Goal: Task Accomplishment & Management: Manage account settings

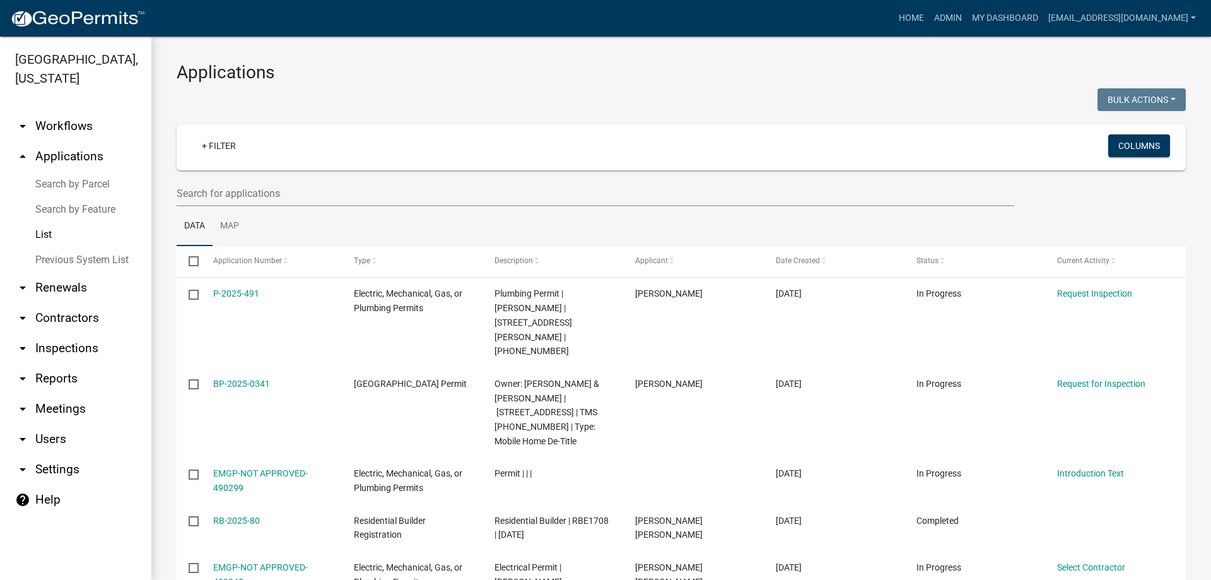
select select "3: 100"
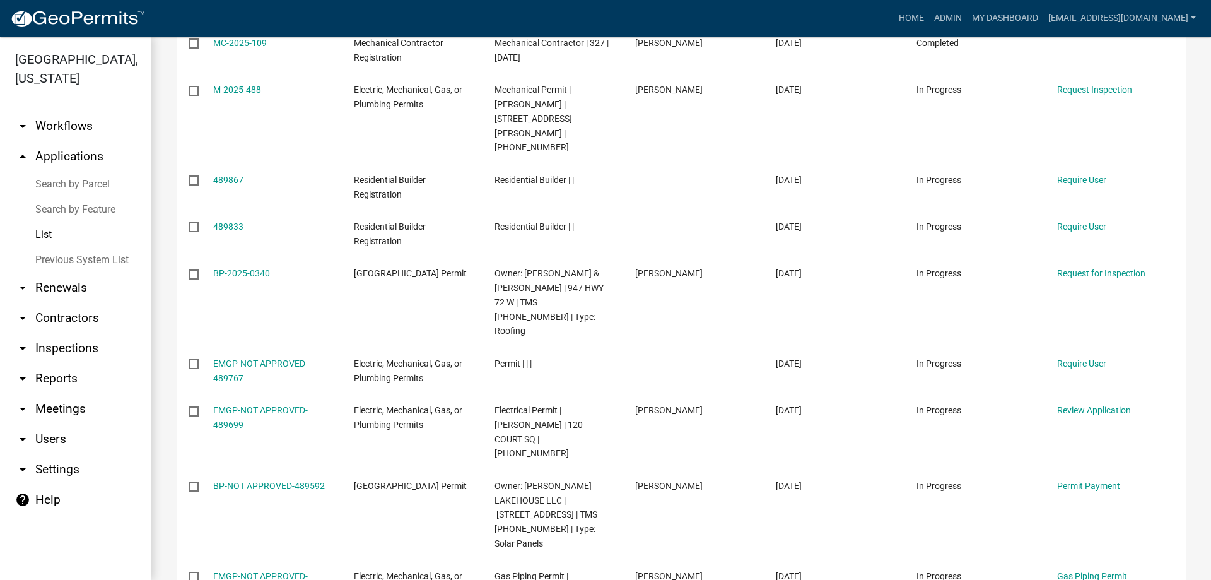
click at [46, 232] on link "List" at bounding box center [75, 234] width 151 height 25
click at [47, 232] on link "List" at bounding box center [75, 234] width 151 height 25
click at [929, 18] on link "Admin" at bounding box center [948, 18] width 38 height 24
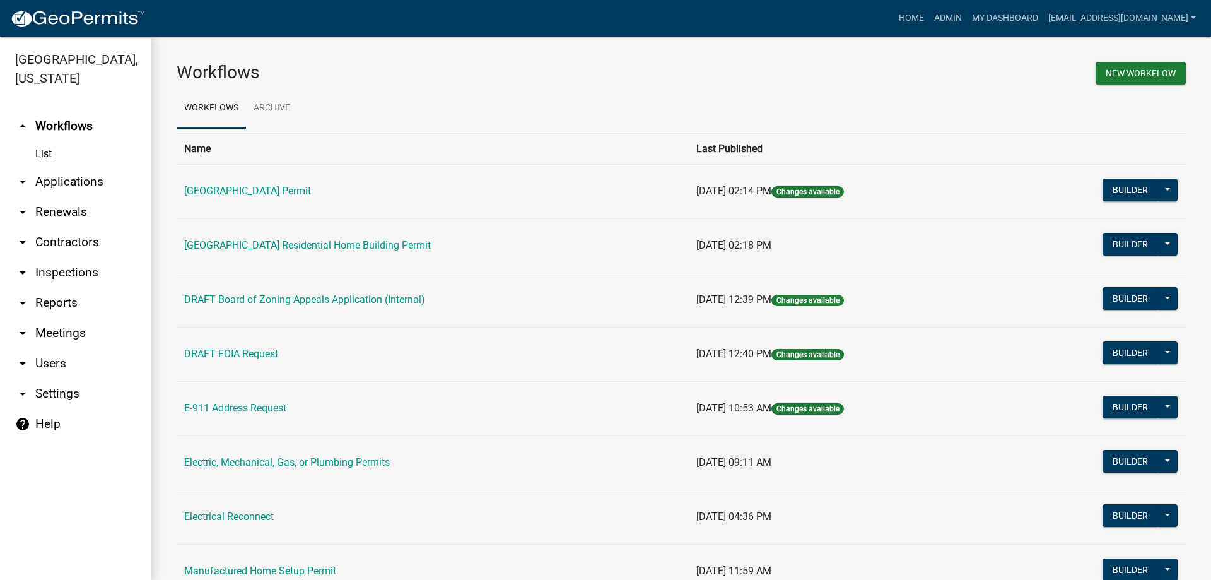
click at [50, 152] on link "List" at bounding box center [75, 153] width 151 height 25
click at [47, 153] on link "List" at bounding box center [75, 153] width 151 height 25
click at [929, 17] on link "Admin" at bounding box center [948, 18] width 38 height 24
click at [39, 151] on link "List" at bounding box center [75, 153] width 151 height 25
click at [57, 177] on link "arrow_drop_down Applications" at bounding box center [75, 182] width 151 height 30
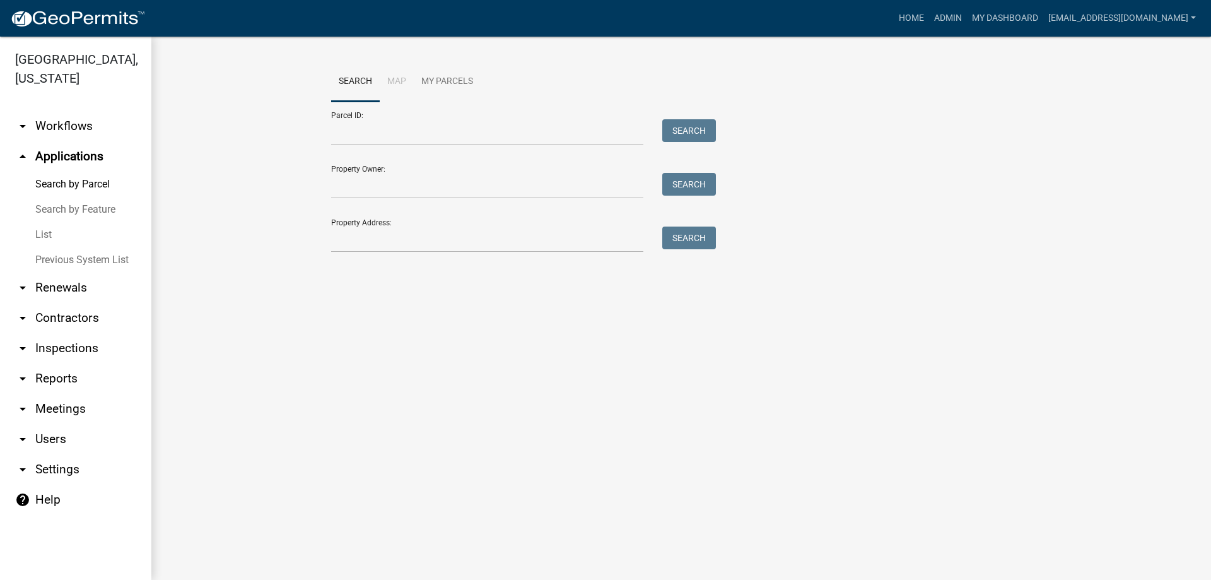
click at [44, 234] on link "List" at bounding box center [75, 234] width 151 height 25
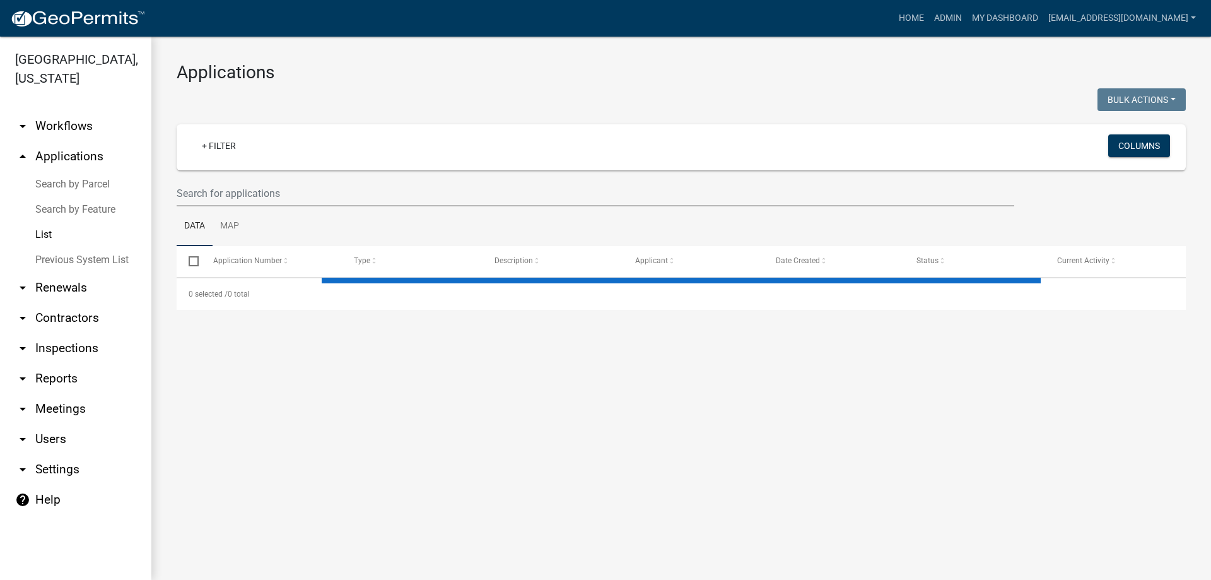
select select "3: 100"
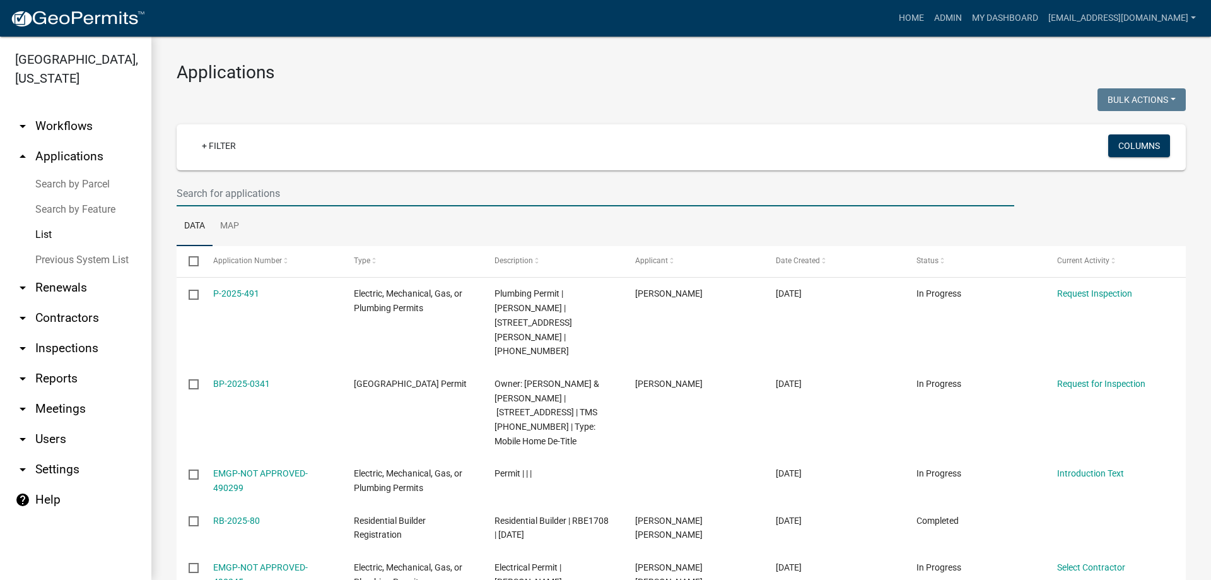
drag, startPoint x: 289, startPoint y: 198, endPoint x: 319, endPoint y: 197, distance: 29.7
click at [301, 198] on input "text" at bounding box center [596, 193] width 838 height 26
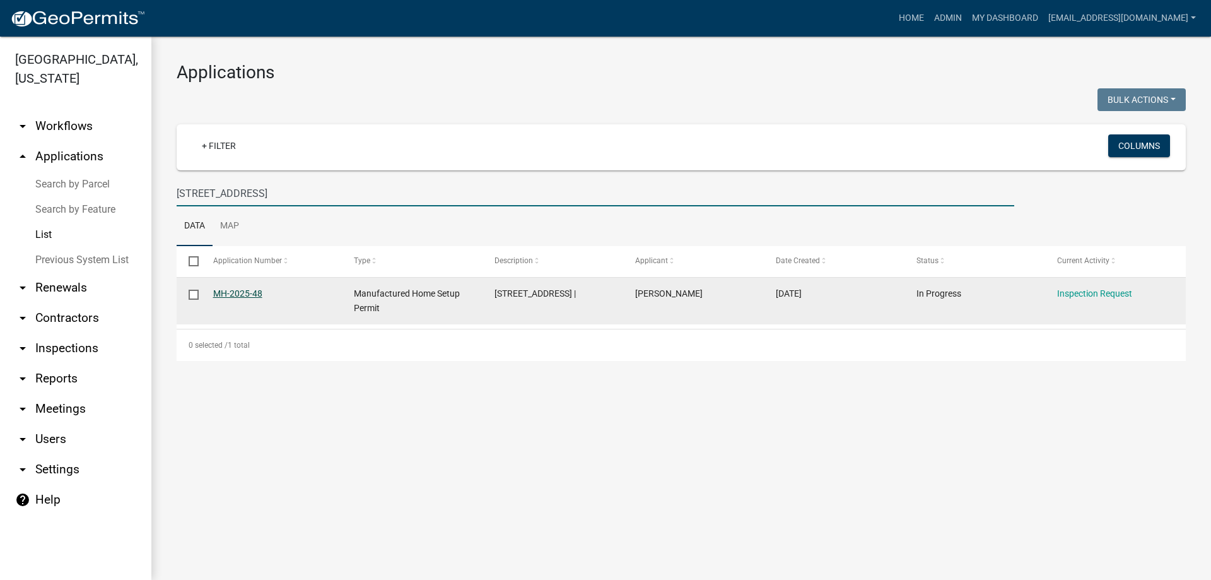
type input "[STREET_ADDRESS]"
click at [237, 290] on link "MH-2025-48" at bounding box center [237, 293] width 49 height 10
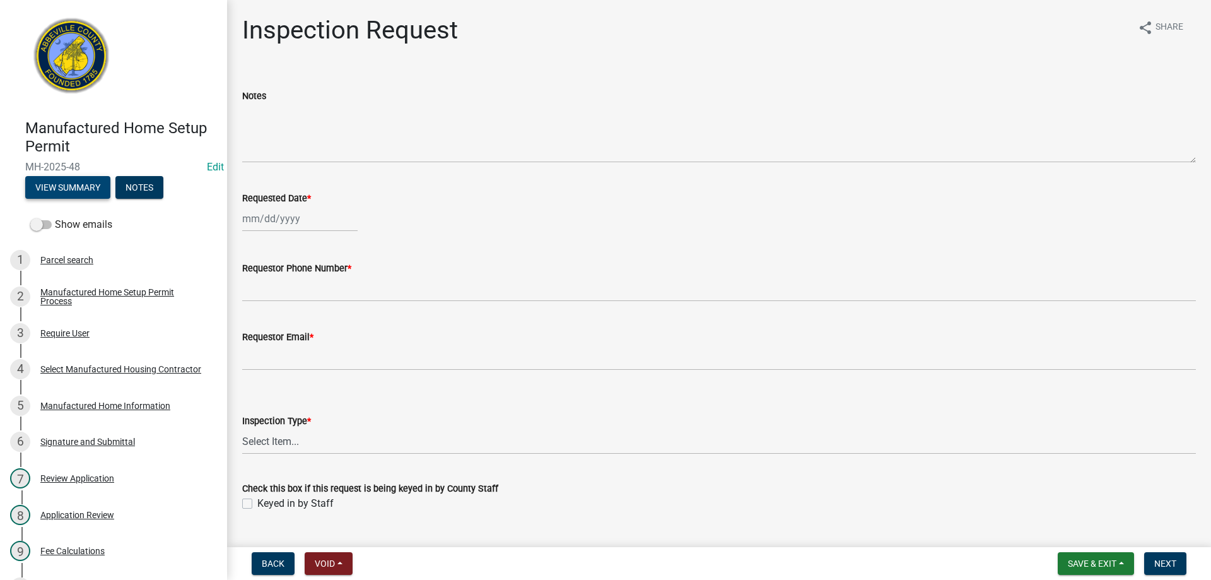
click at [91, 186] on button "View Summary" at bounding box center [67, 187] width 85 height 23
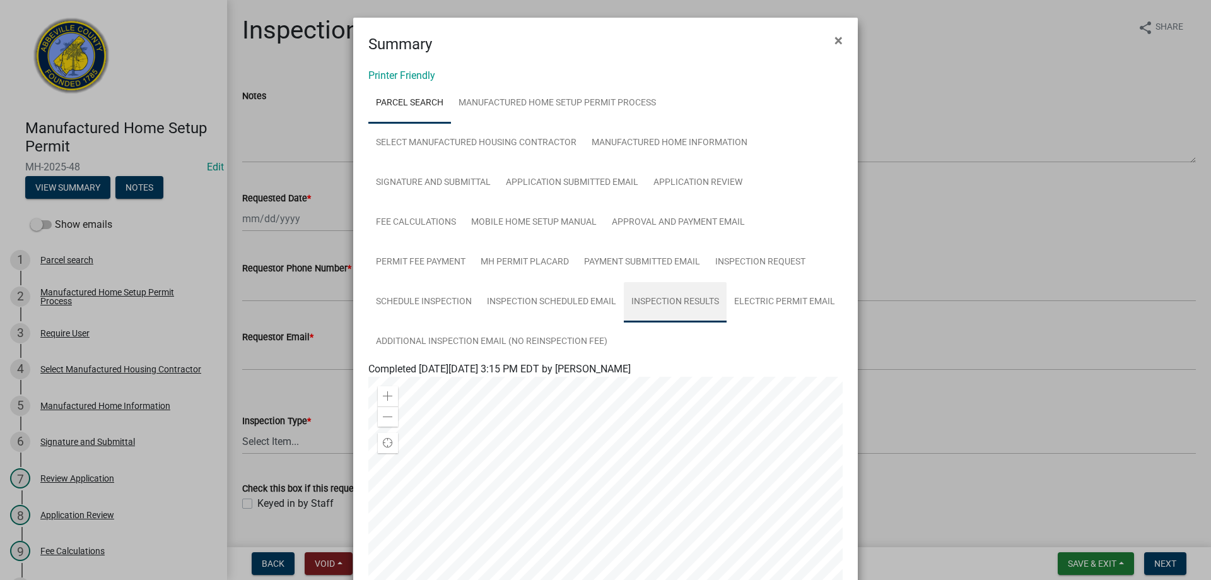
click at [659, 301] on link "Inspection Results" at bounding box center [675, 302] width 103 height 40
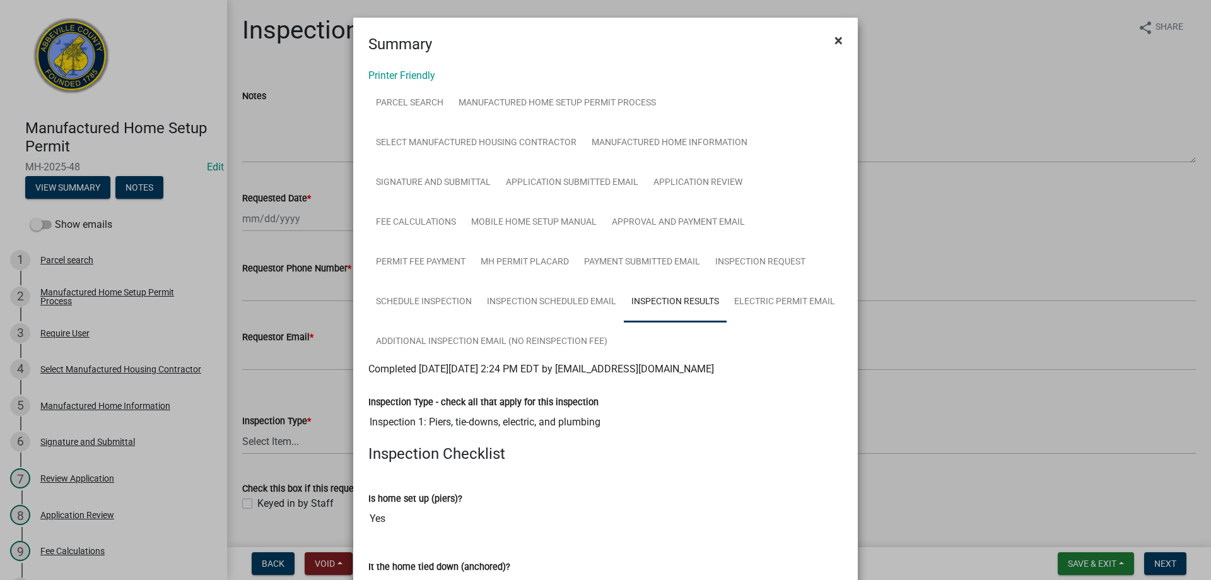
click at [835, 41] on span "×" at bounding box center [839, 41] width 8 height 18
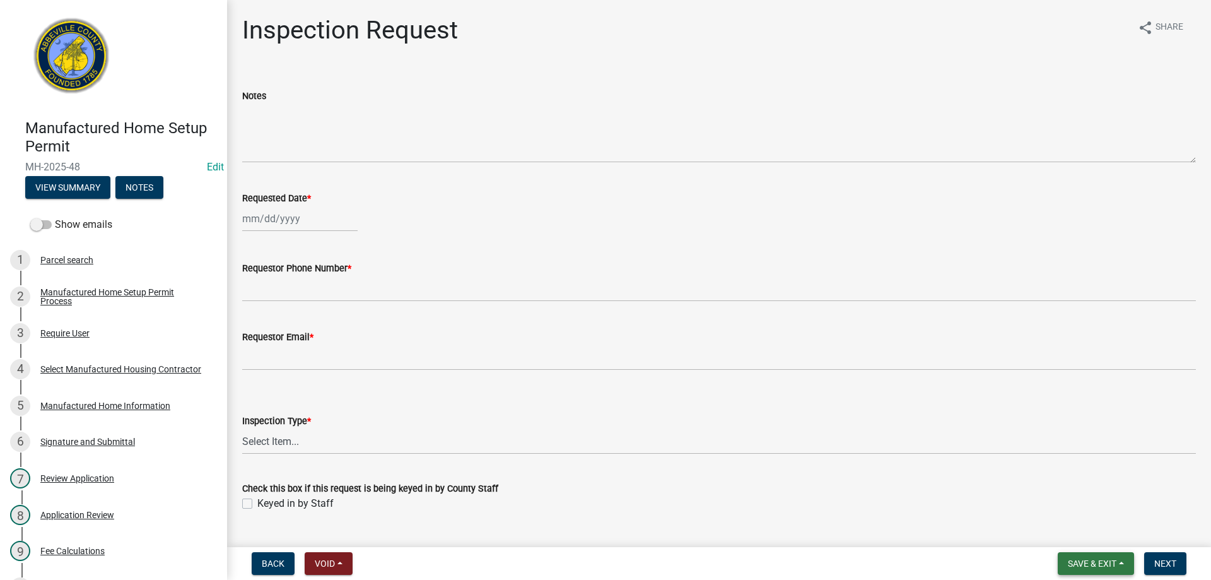
click at [1093, 556] on button "Save & Exit" at bounding box center [1096, 563] width 76 height 23
click at [1081, 532] on button "Save & Exit" at bounding box center [1083, 530] width 101 height 30
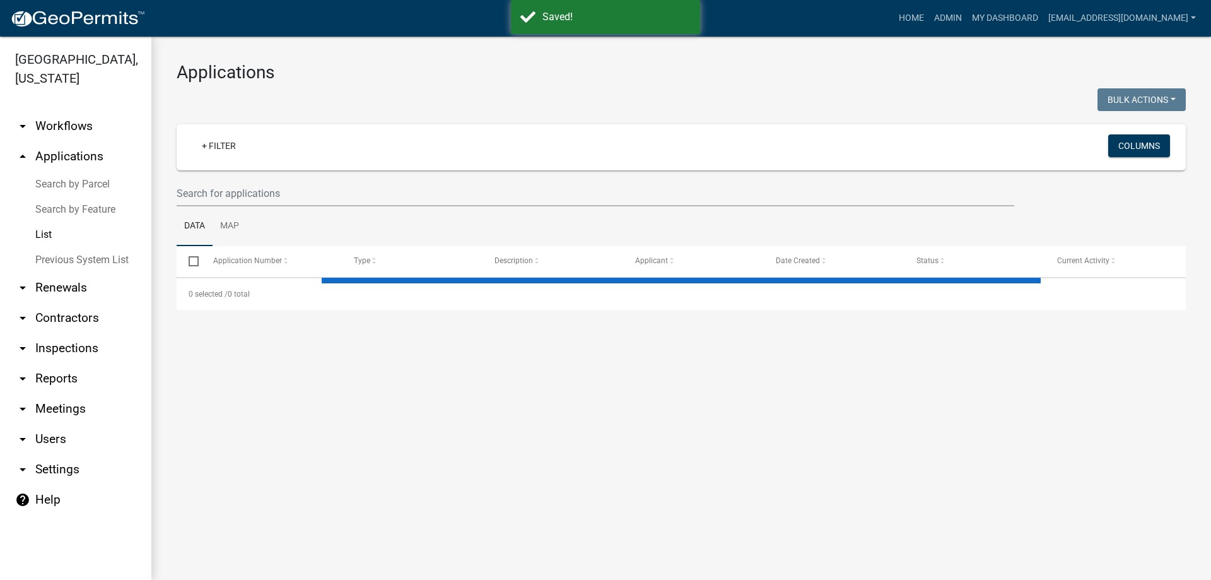
select select "3: 100"
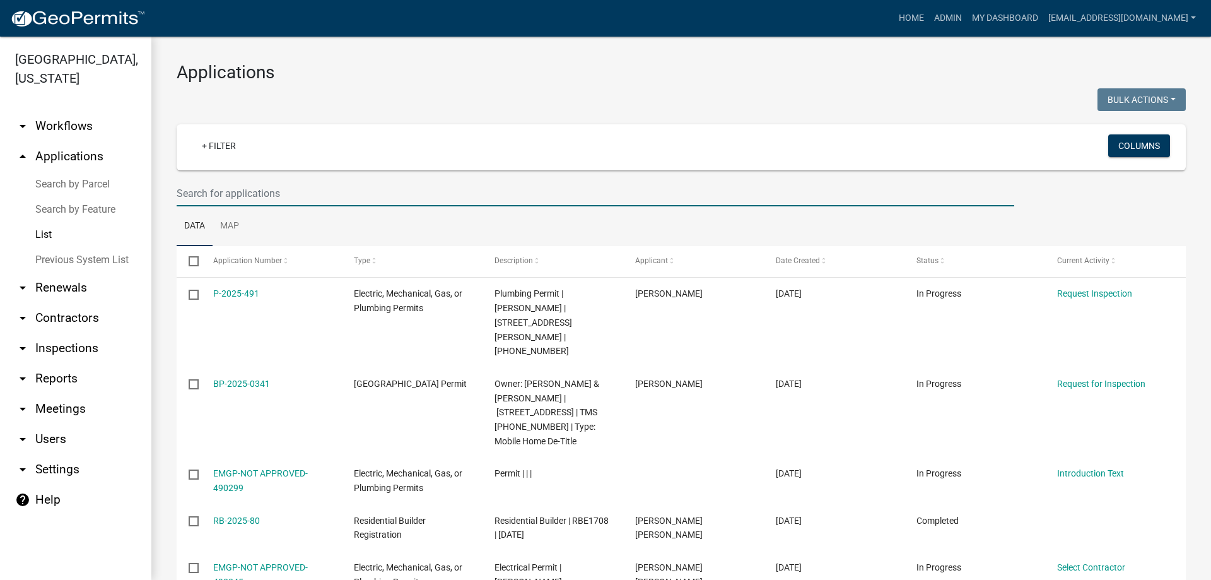
click at [307, 196] on input "text" at bounding box center [596, 193] width 838 height 26
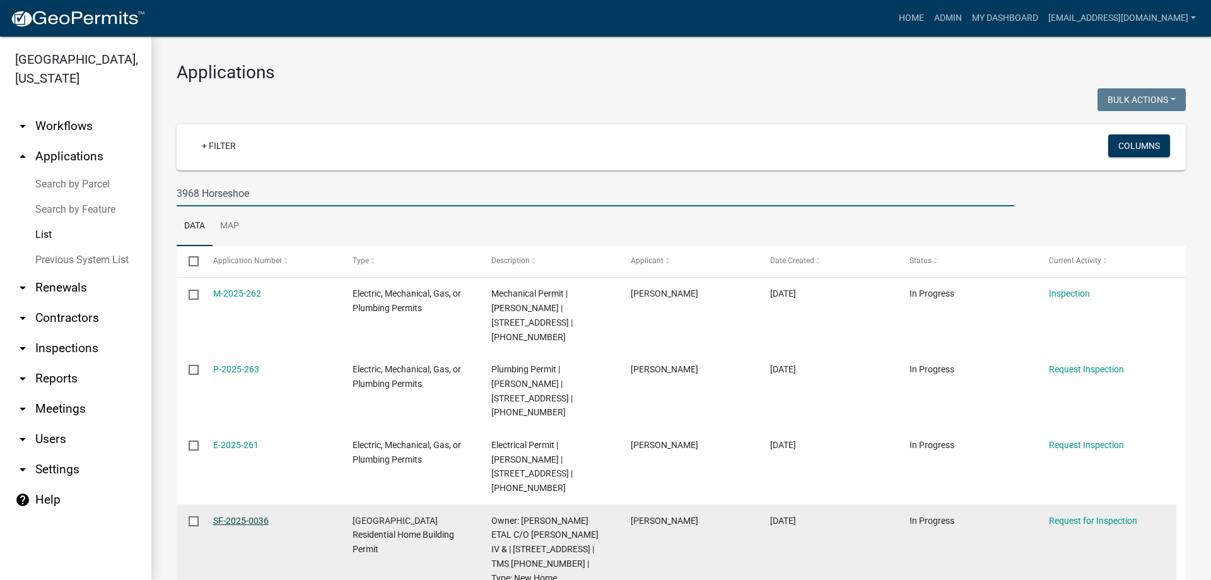
type input "3968 Horseshoe"
click at [235, 515] on link "SF-2025-0036" at bounding box center [241, 520] width 56 height 10
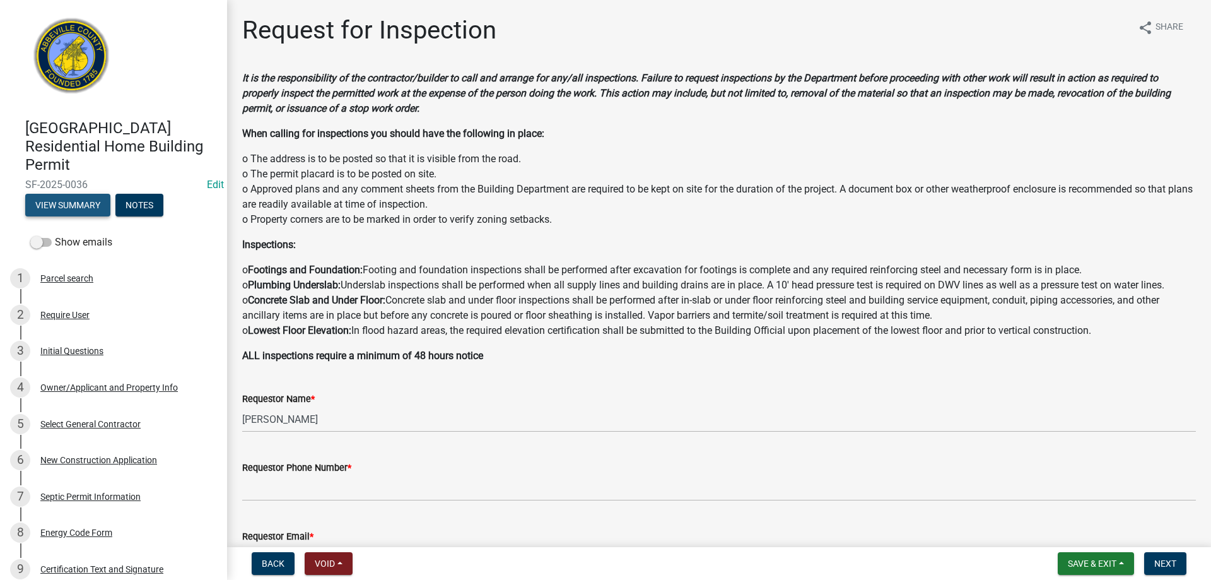
click at [80, 206] on button "View Summary" at bounding box center [67, 205] width 85 height 23
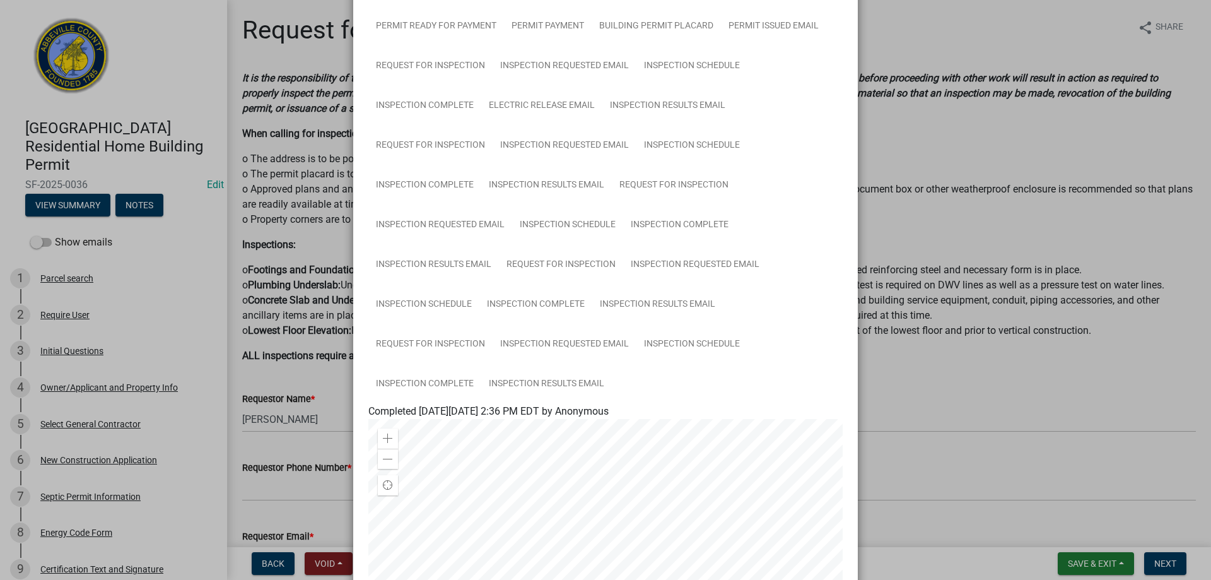
scroll to position [362, 0]
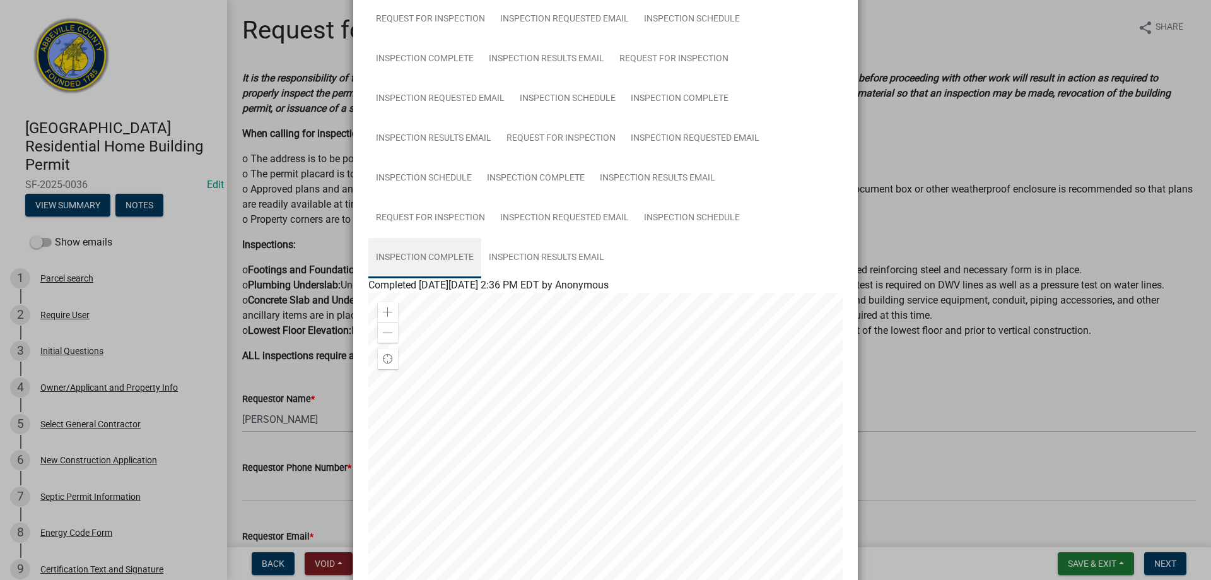
click at [421, 257] on link "Inspection Complete" at bounding box center [424, 258] width 113 height 40
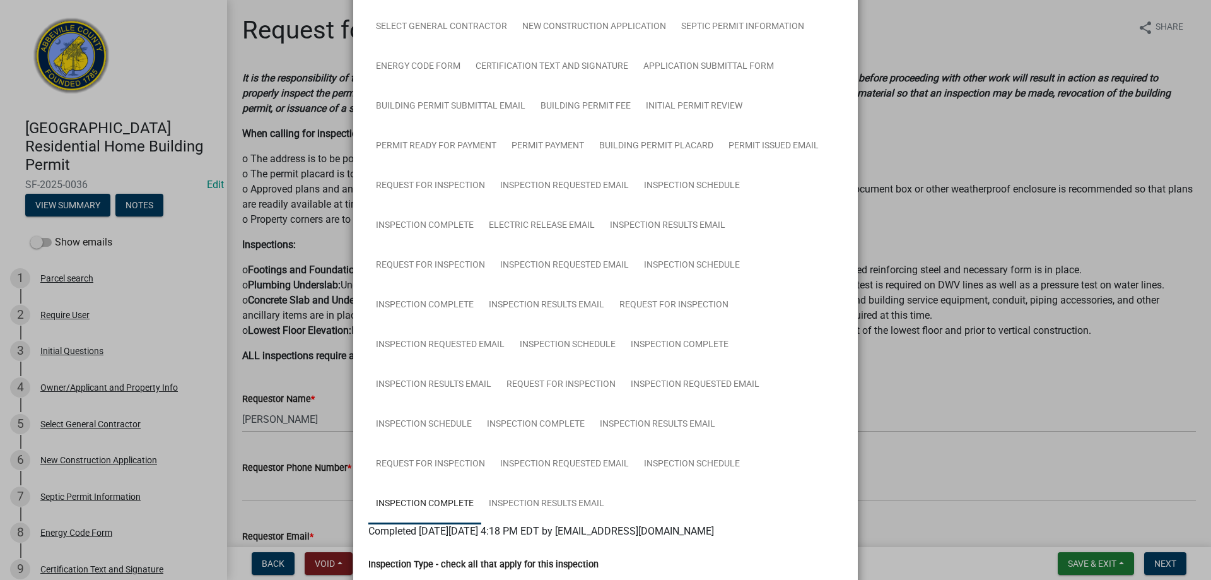
scroll to position [0, 0]
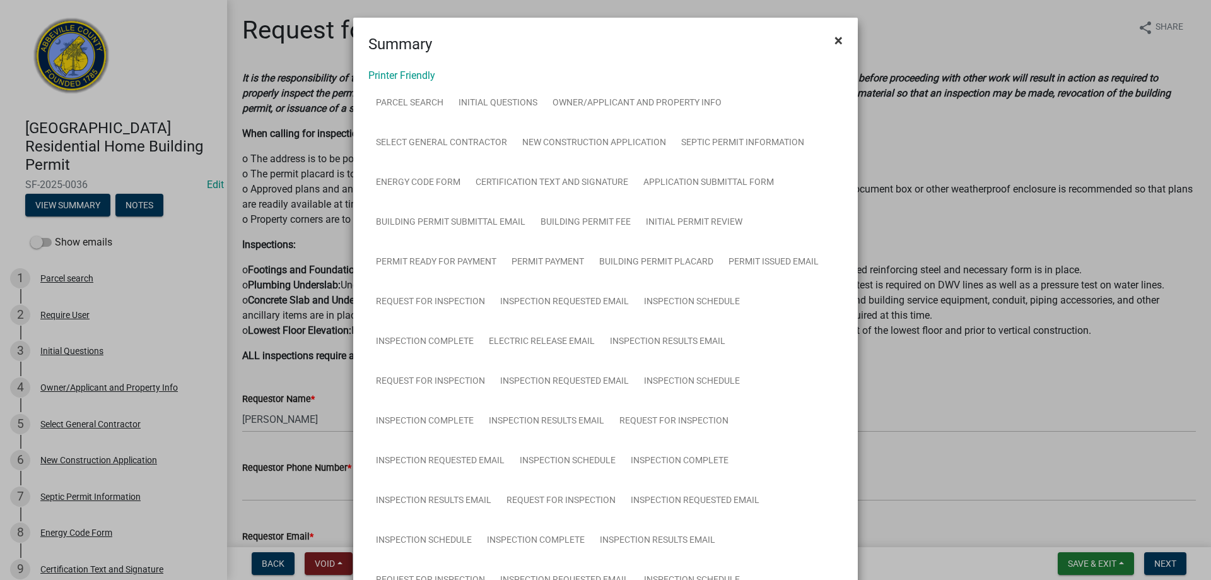
click at [835, 37] on span "×" at bounding box center [839, 41] width 8 height 18
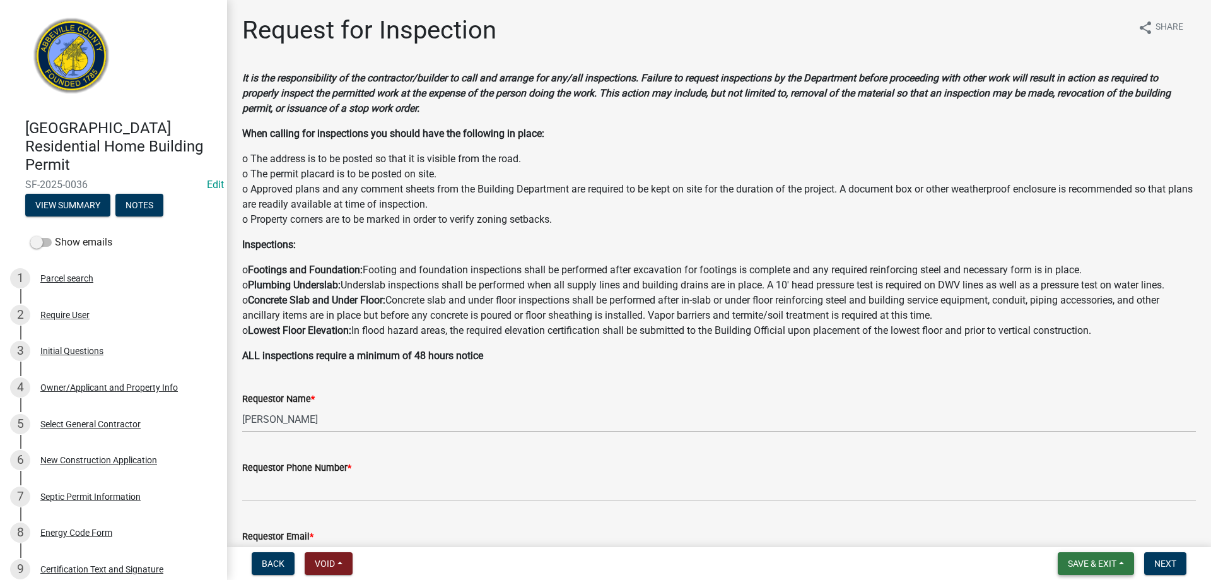
click at [1094, 565] on span "Save & Exit" at bounding box center [1092, 563] width 49 height 10
click at [1089, 533] on button "Save & Exit" at bounding box center [1083, 530] width 101 height 30
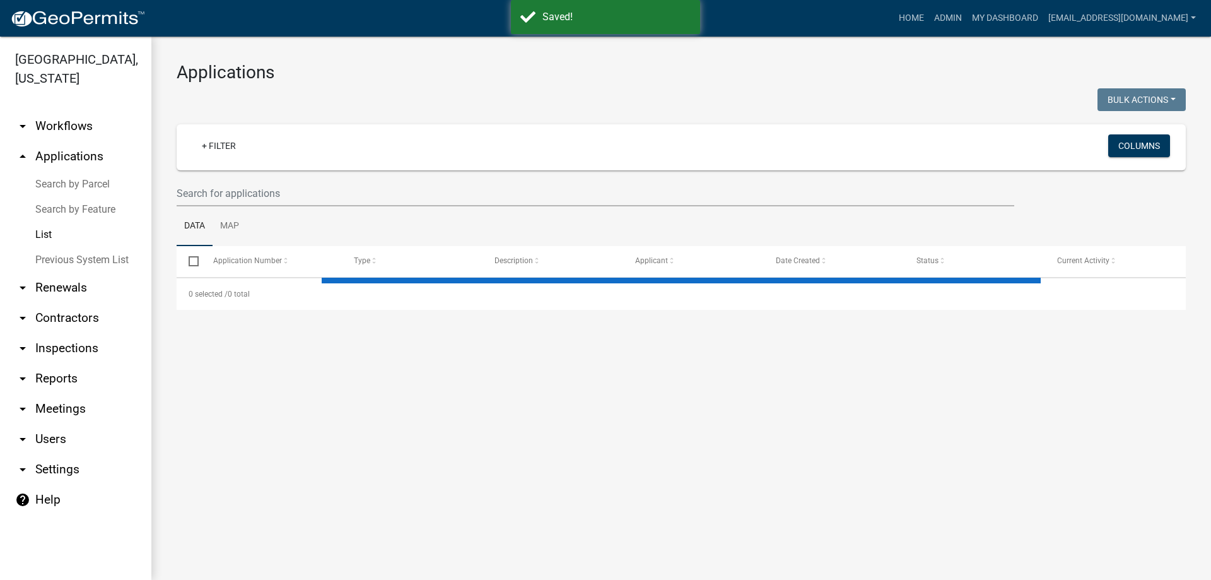
select select "3: 100"
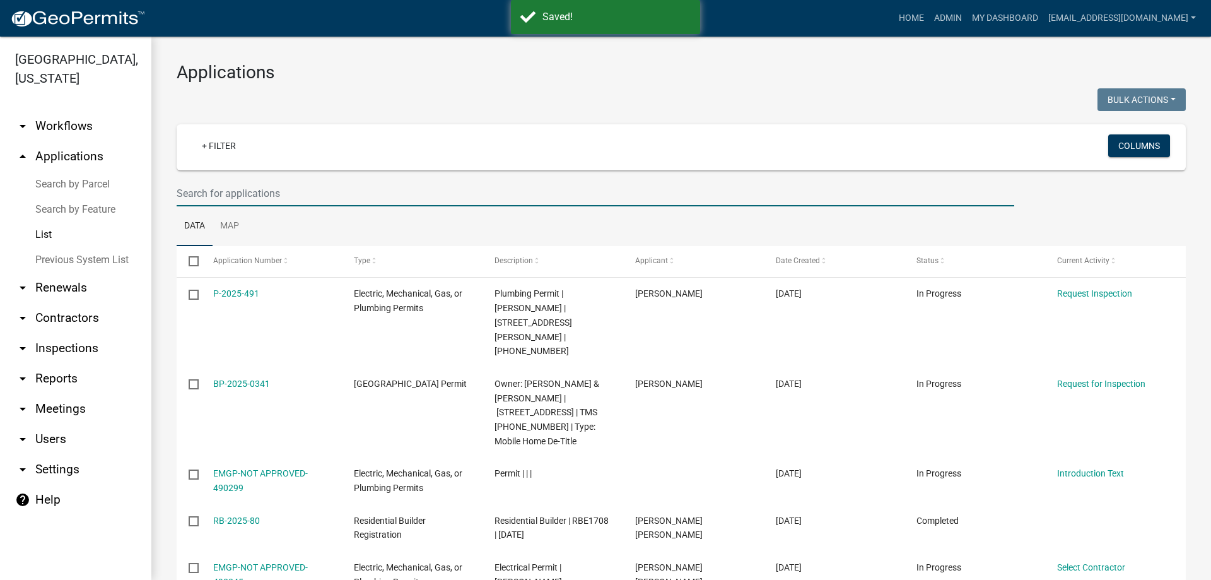
click at [292, 192] on input "text" at bounding box center [596, 193] width 838 height 26
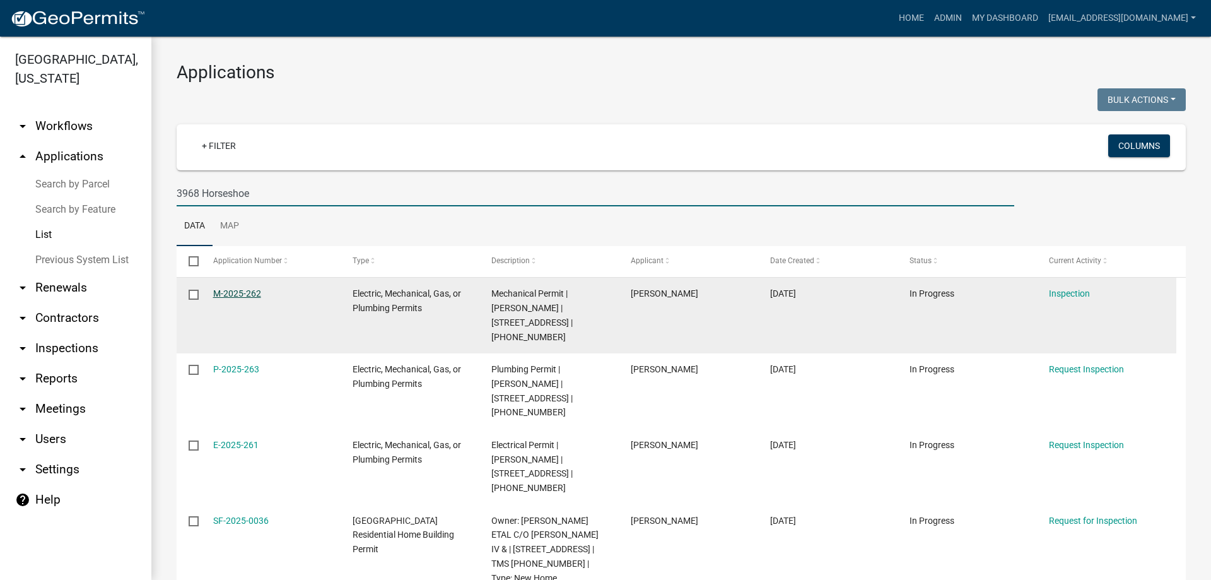
type input "3968 Horseshoe"
click at [230, 289] on link "M-2025-262" at bounding box center [237, 293] width 48 height 10
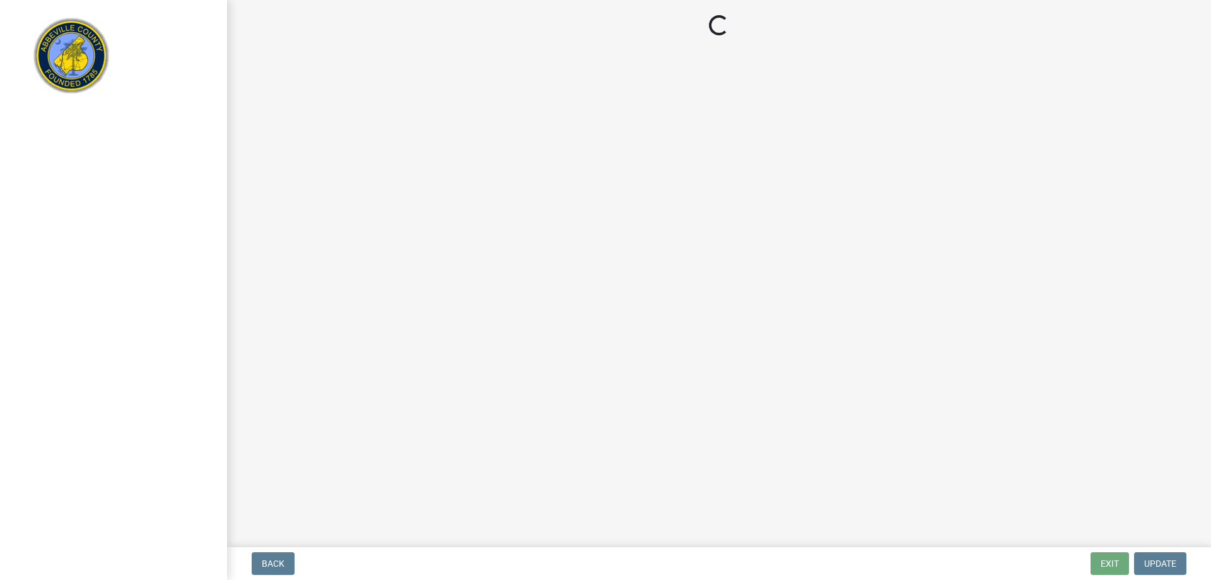
select select "896ec84b-7942-43b9-a78d-4f1554b7930c"
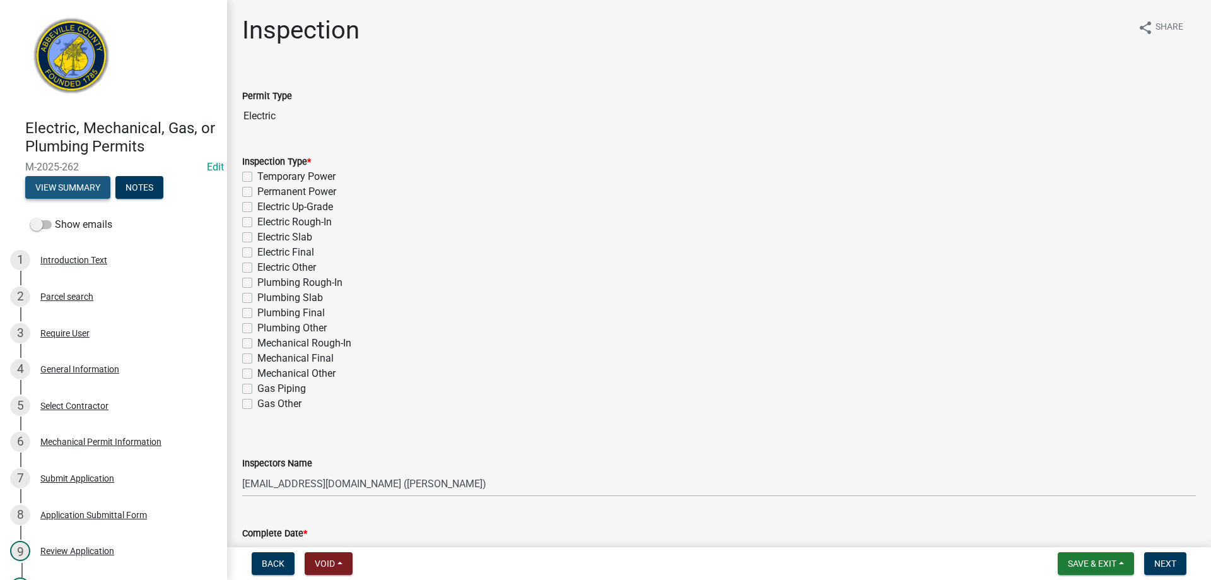
click at [78, 187] on button "View Summary" at bounding box center [67, 187] width 85 height 23
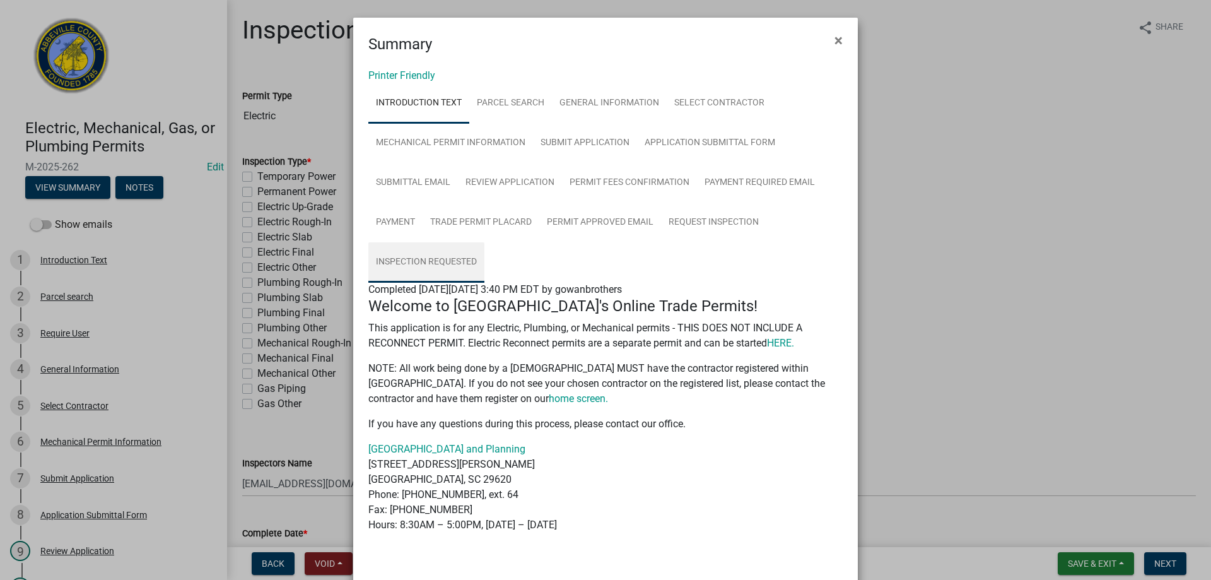
click at [435, 259] on link "Inspection Requested" at bounding box center [426, 262] width 116 height 40
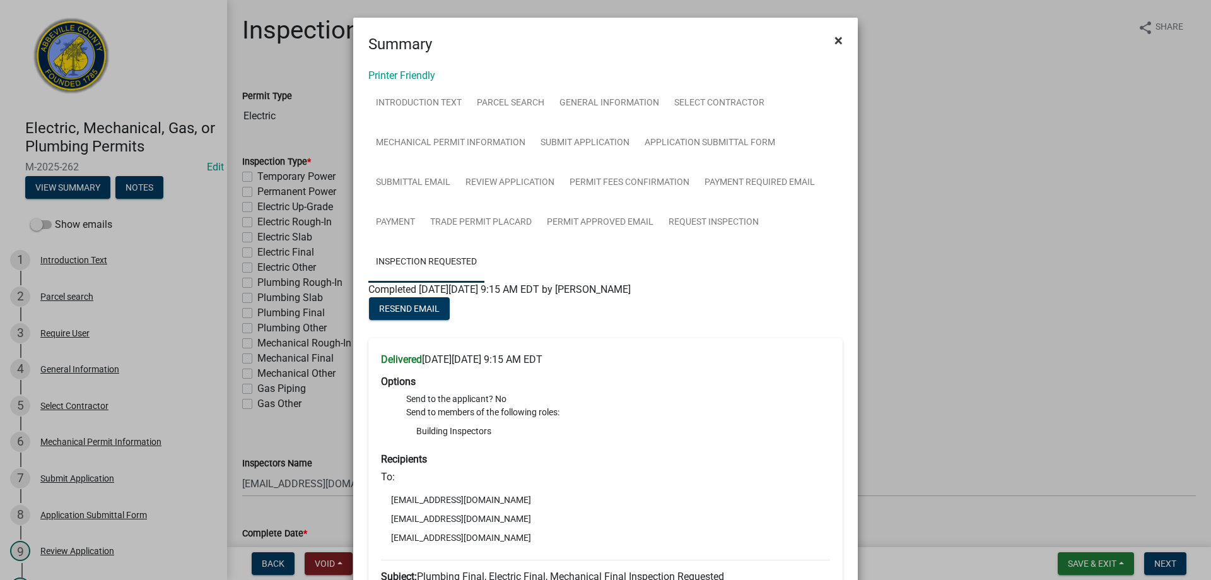
click at [836, 38] on span "×" at bounding box center [839, 41] width 8 height 18
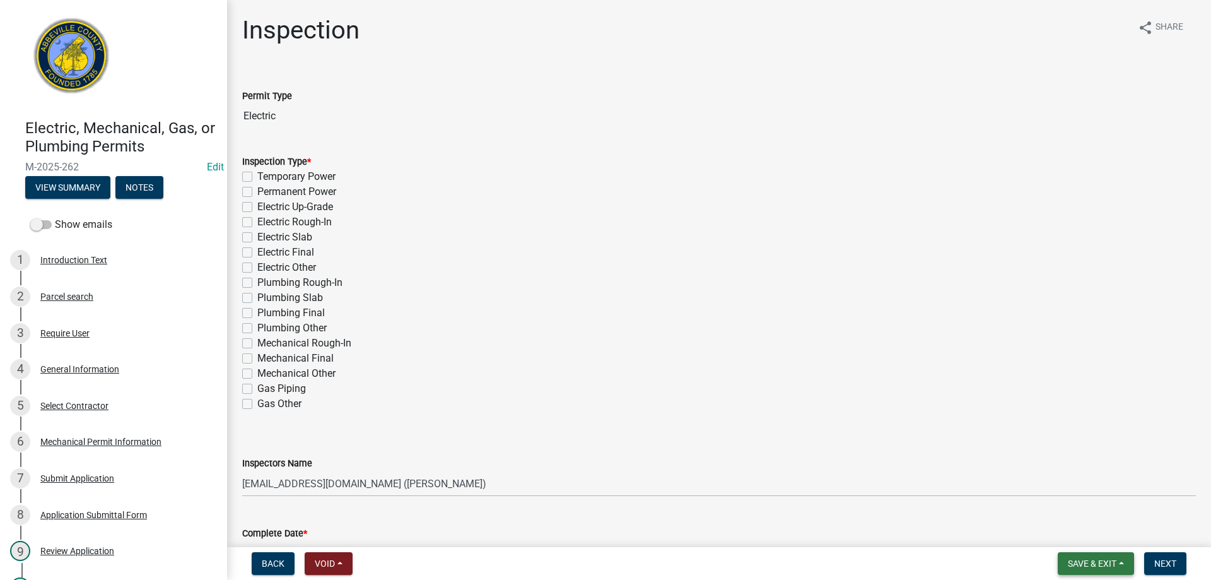
click at [1092, 563] on span "Save & Exit" at bounding box center [1092, 563] width 49 height 10
click at [1079, 529] on button "Save & Exit" at bounding box center [1083, 530] width 101 height 30
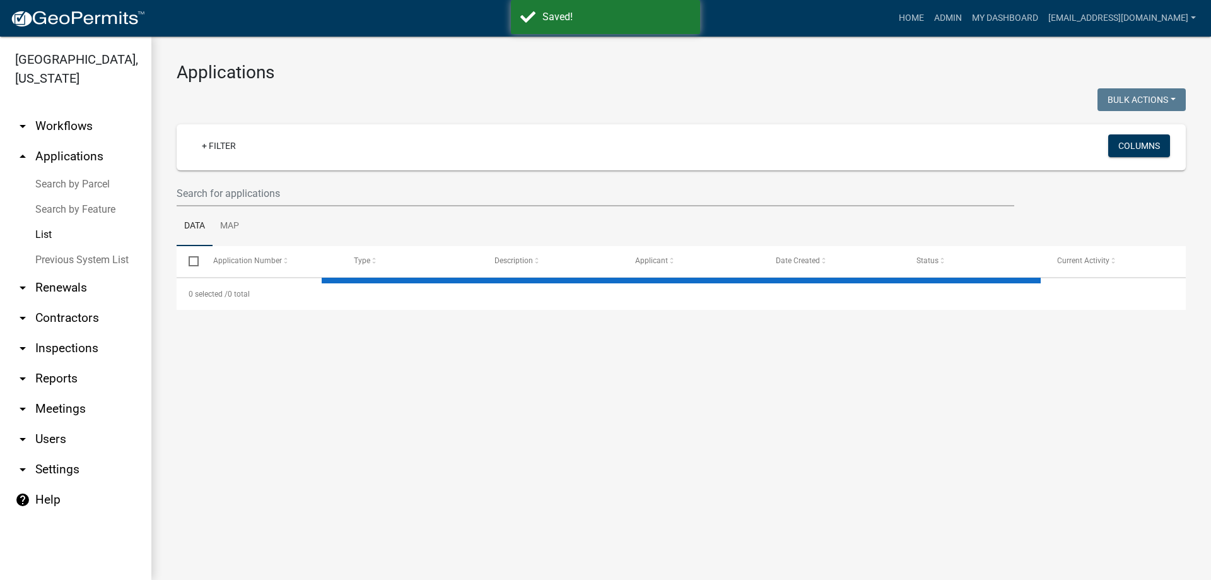
select select "3: 100"
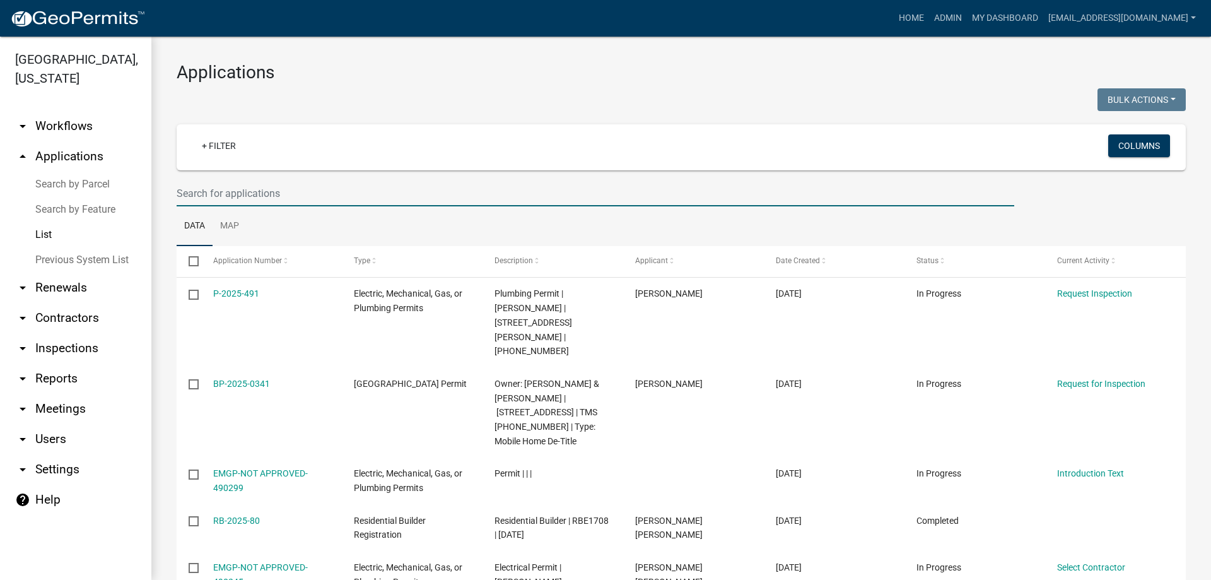
click at [314, 193] on input "text" at bounding box center [596, 193] width 838 height 26
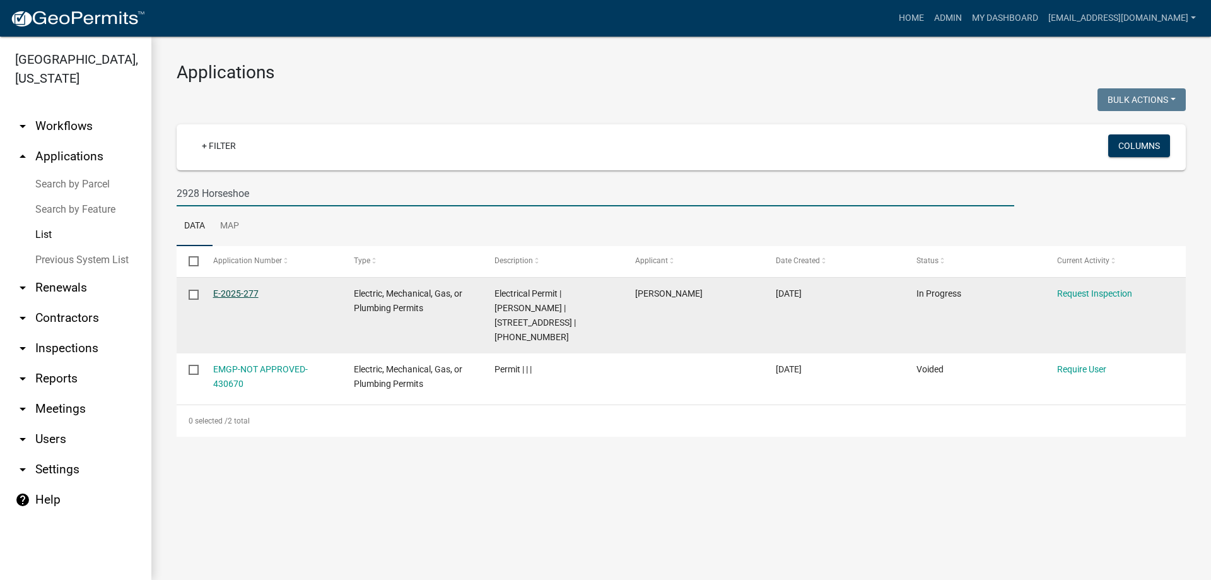
type input "2928 Horseshoe"
click at [228, 292] on link "E-2025-277" at bounding box center [235, 293] width 45 height 10
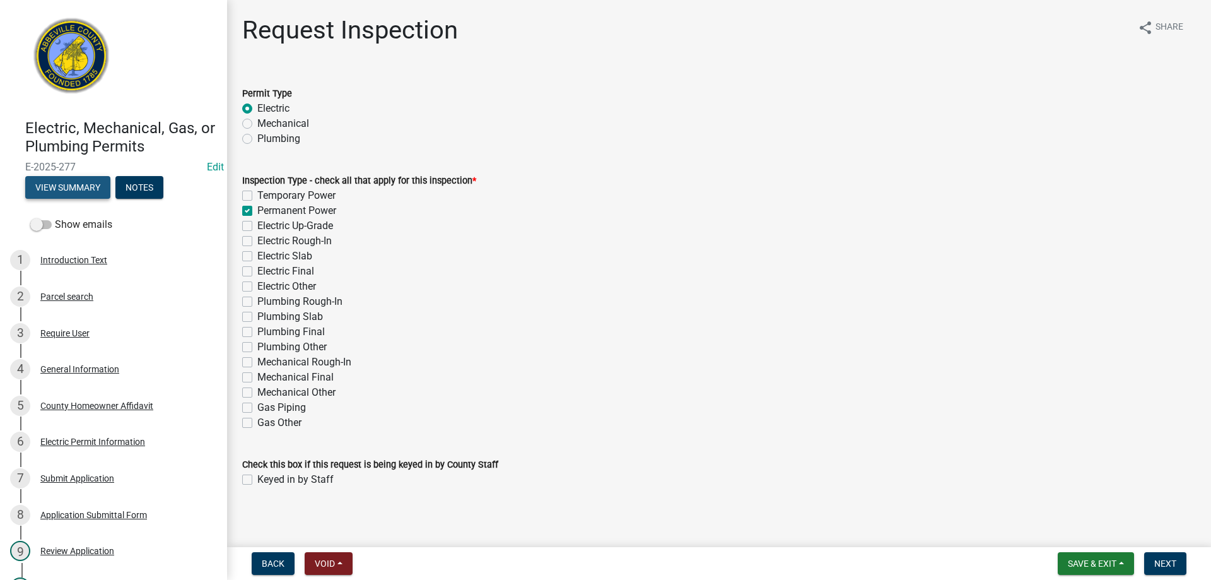
click at [79, 188] on button "View Summary" at bounding box center [67, 187] width 85 height 23
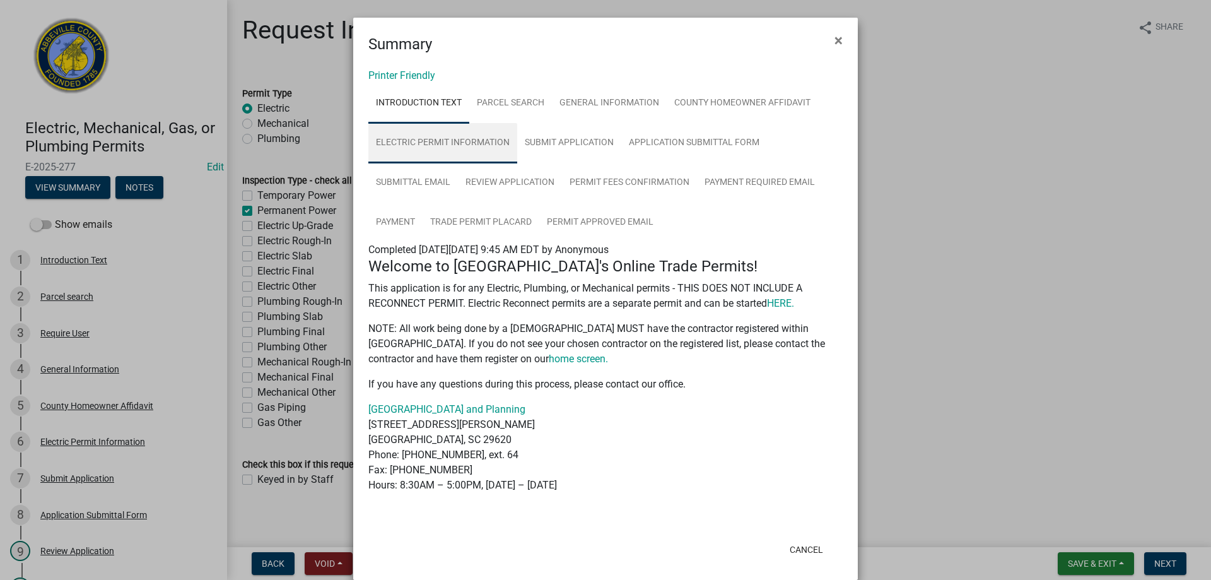
click at [474, 140] on link "Electric Permit Information" at bounding box center [442, 143] width 149 height 40
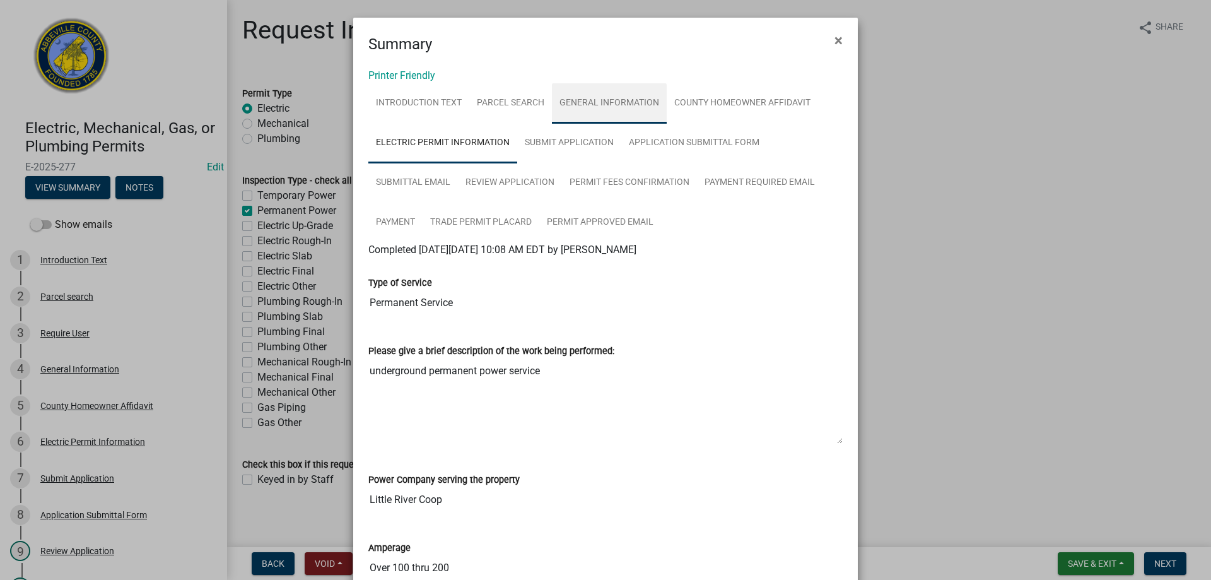
click at [598, 100] on link "General Information" at bounding box center [609, 103] width 115 height 40
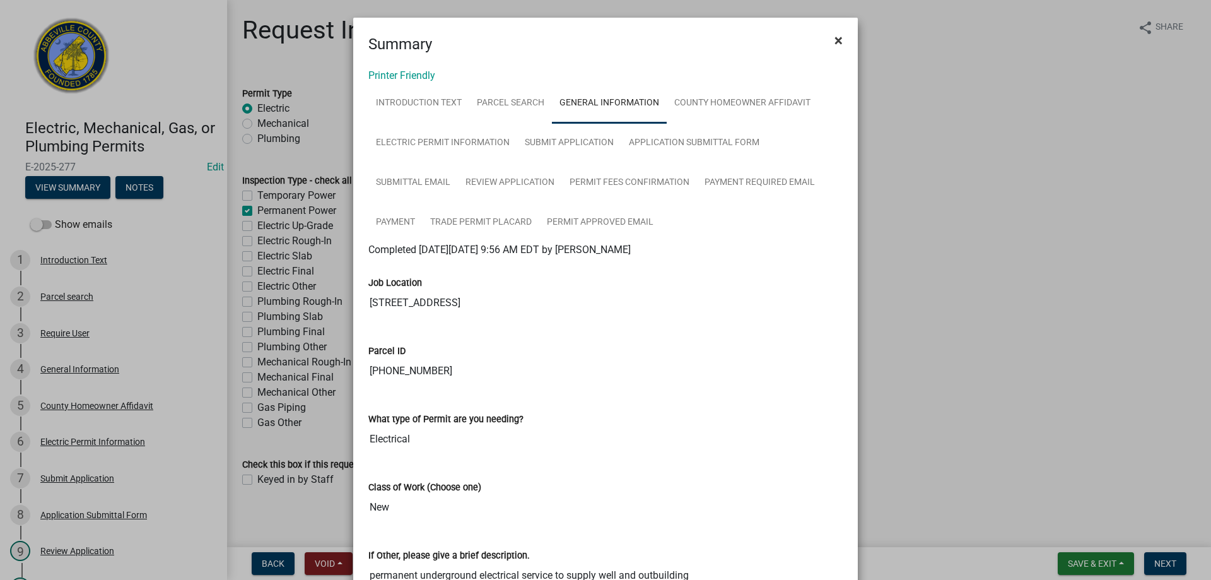
click at [835, 38] on span "×" at bounding box center [839, 41] width 8 height 18
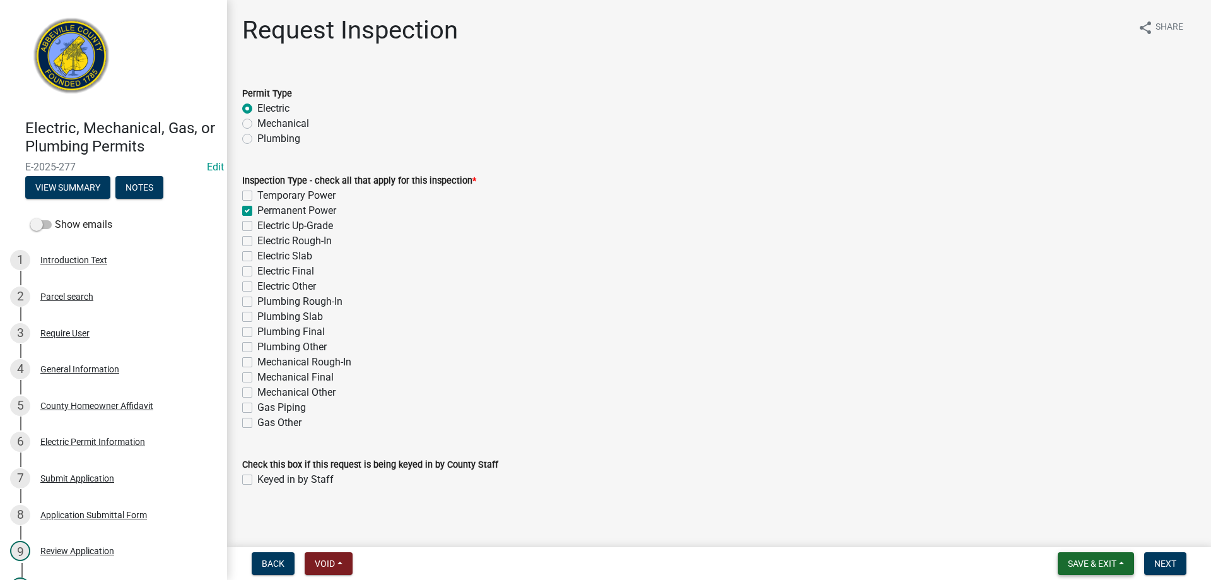
click at [1091, 560] on span "Save & Exit" at bounding box center [1092, 563] width 49 height 10
click at [1083, 527] on button "Save & Exit" at bounding box center [1083, 530] width 101 height 30
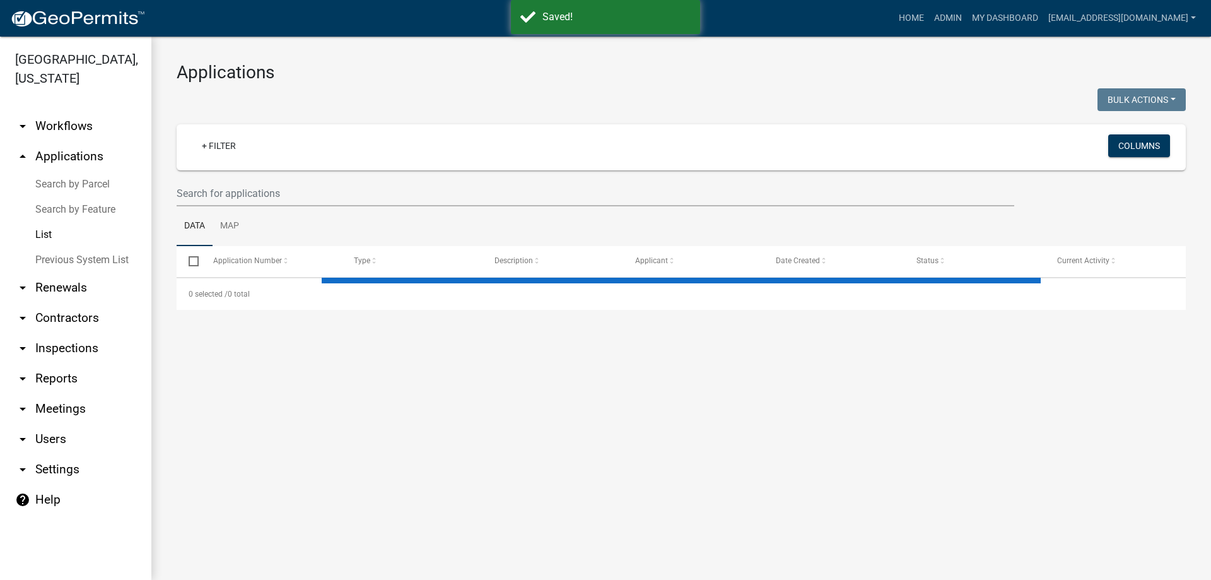
select select "3: 100"
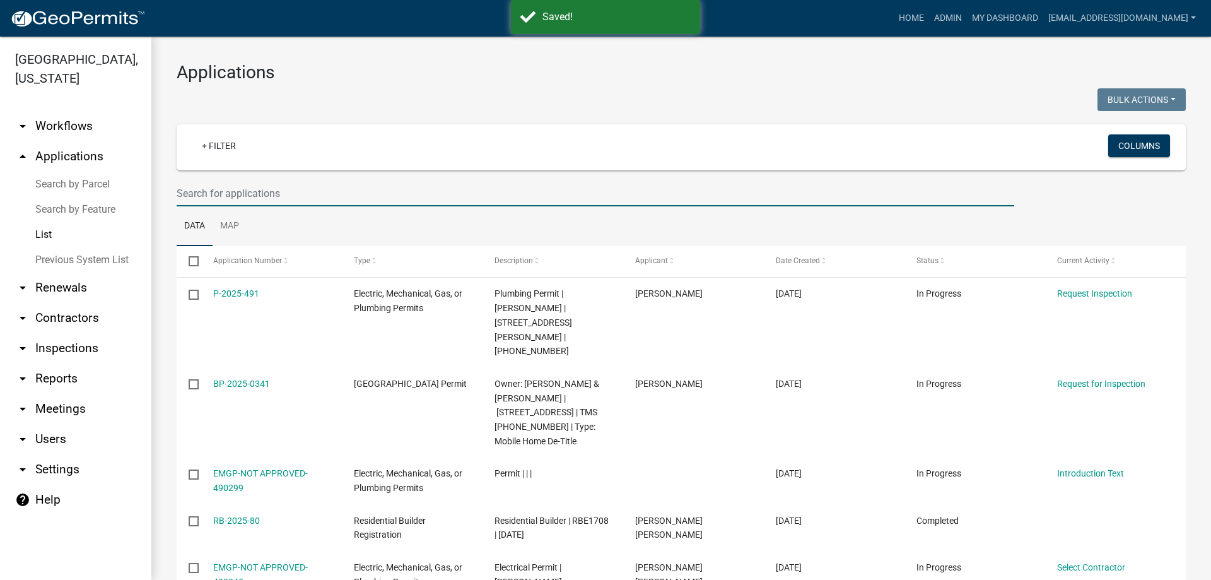
click at [303, 199] on input "text" at bounding box center [596, 193] width 838 height 26
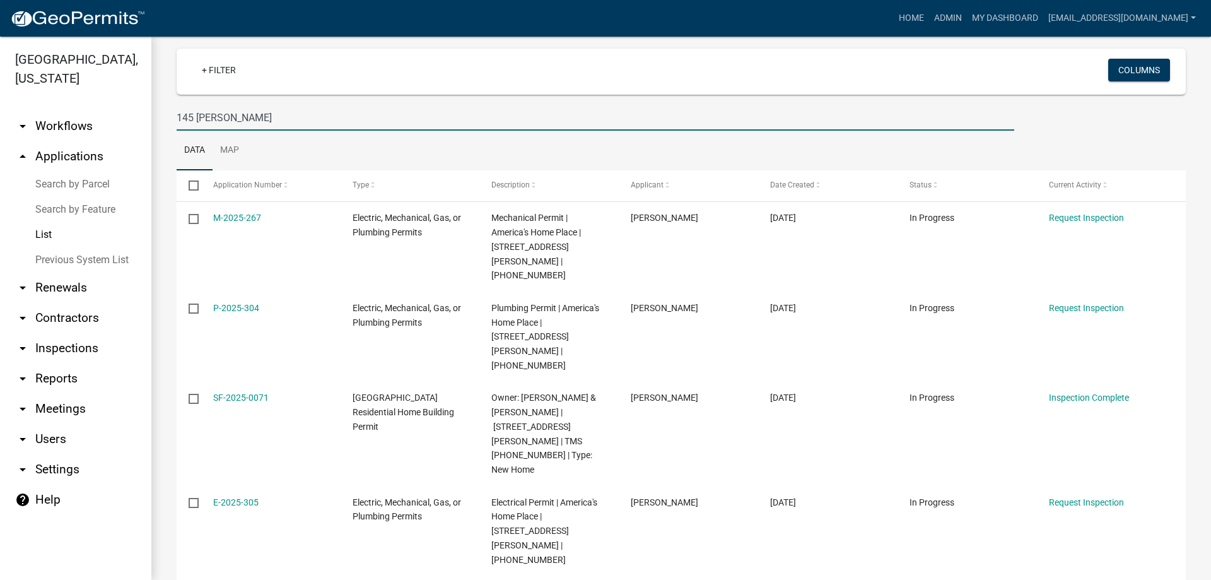
scroll to position [94, 0]
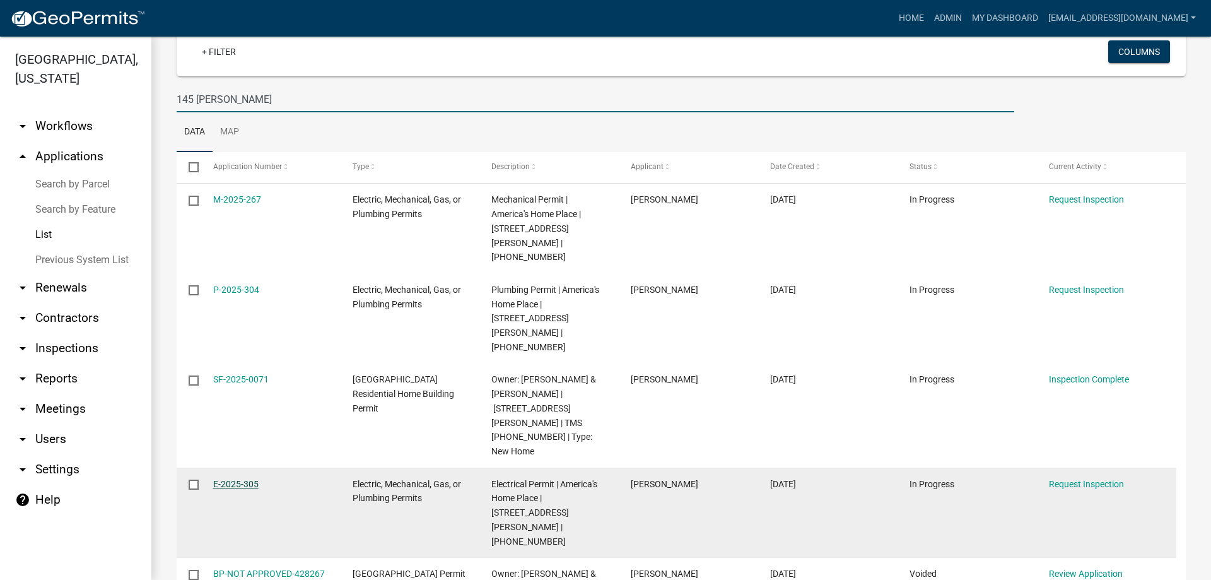
type input "145 [PERSON_NAME]"
click at [229, 479] on link "E-2025-305" at bounding box center [235, 484] width 45 height 10
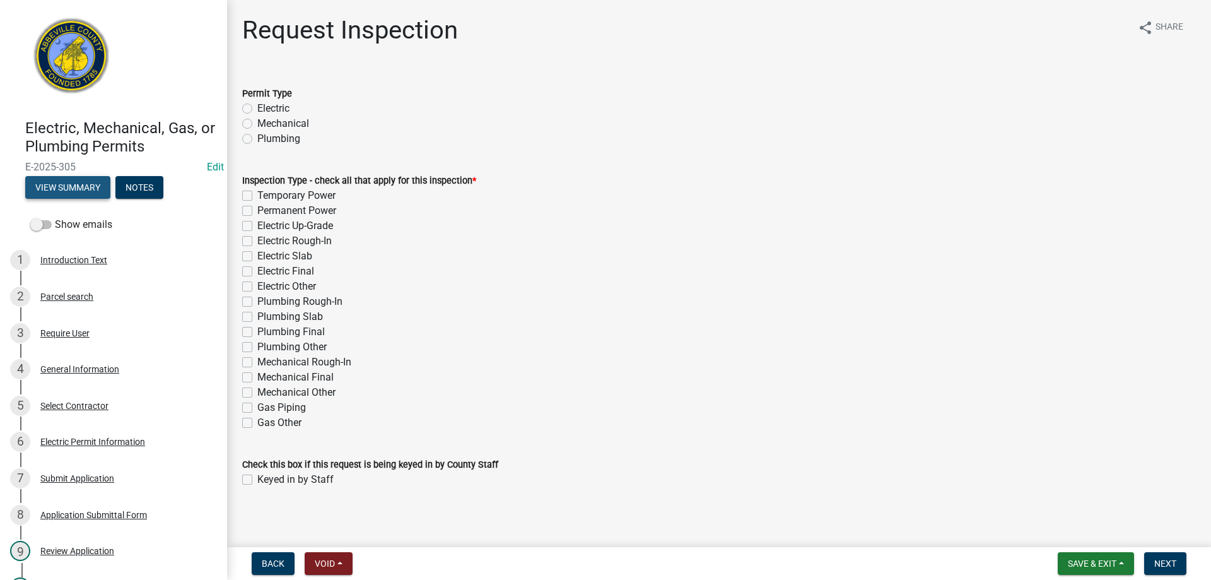
click at [79, 187] on button "View Summary" at bounding box center [67, 187] width 85 height 23
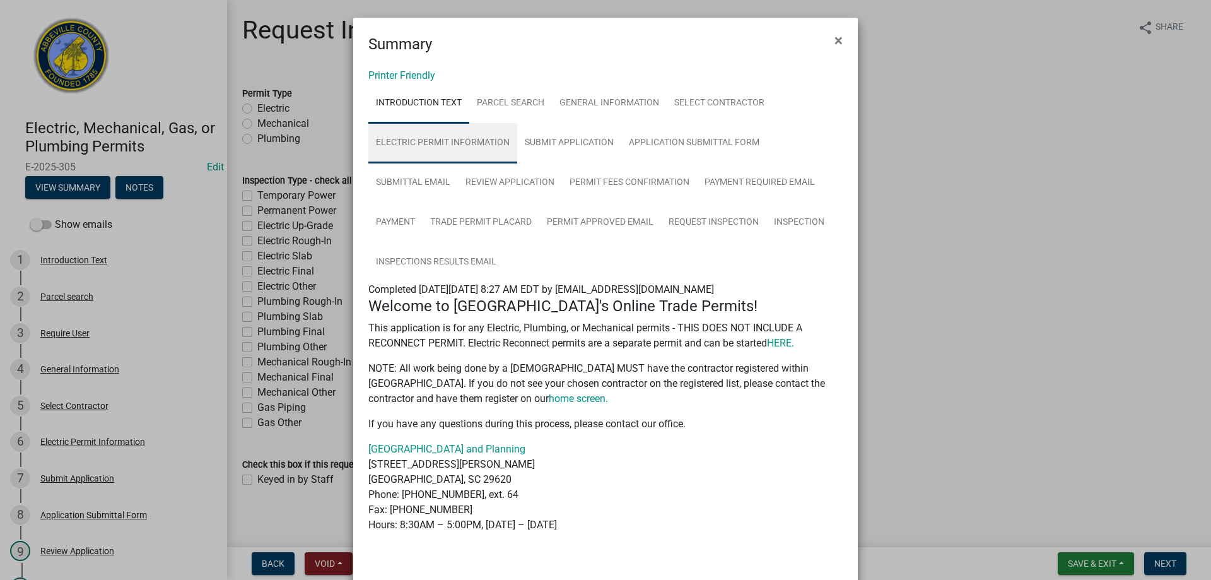
click at [456, 141] on link "Electric Permit Information" at bounding box center [442, 143] width 149 height 40
